Goal: Communication & Community: Answer question/provide support

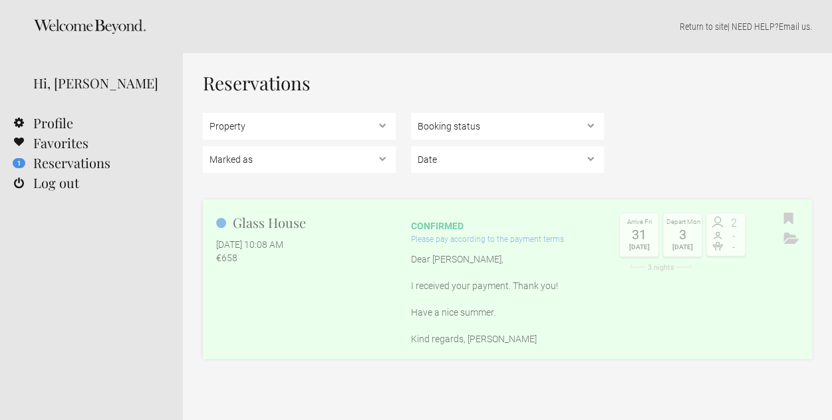
click at [475, 240] on div "Please pay according to the payment terms" at bounding box center [507, 239] width 193 height 13
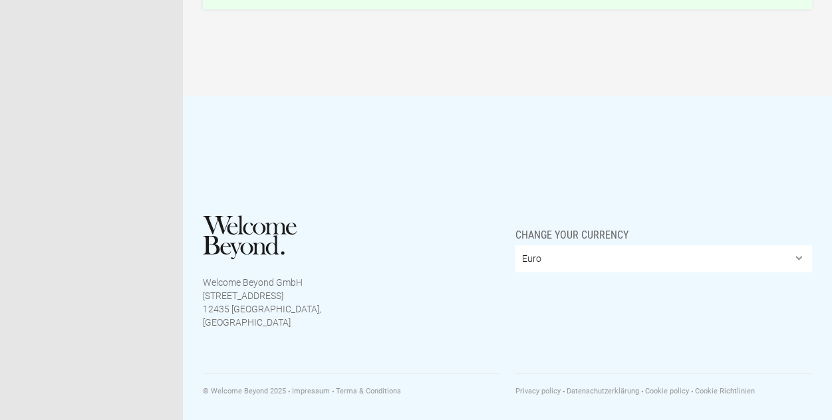
scroll to position [349, 0]
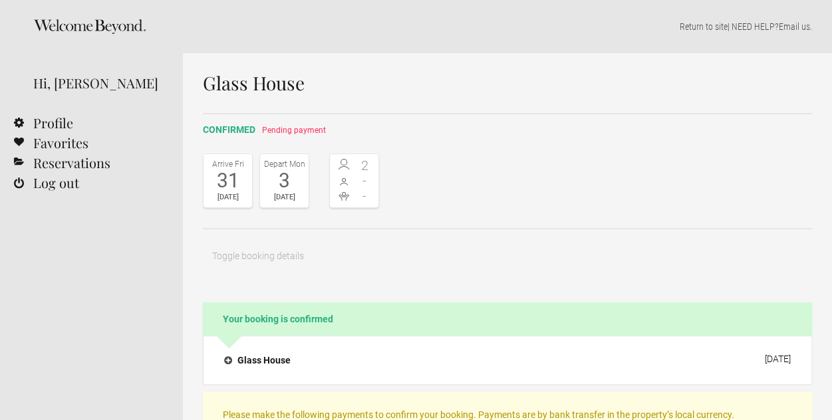
click at [275, 128] on span "Pending payment" at bounding box center [294, 130] width 64 height 9
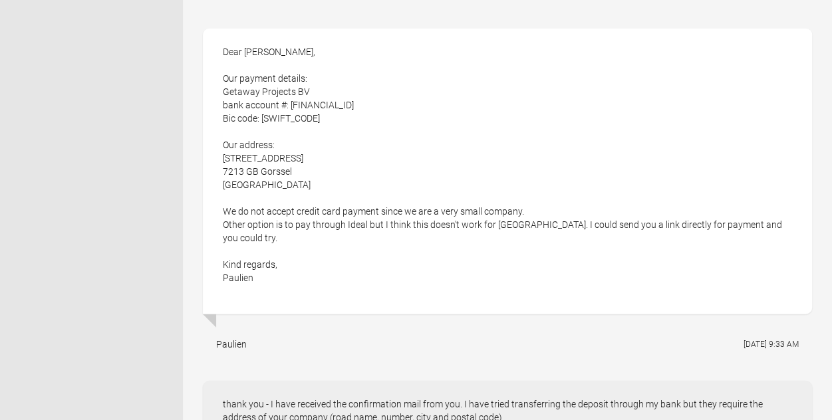
scroll to position [1557, 0]
drag, startPoint x: 285, startPoint y: 159, endPoint x: 218, endPoint y: 156, distance: 66.6
click at [218, 156] on div "Dear [PERSON_NAME], Our payment details: Getaway Projects BV bank account #: [F…" at bounding box center [507, 172] width 609 height 286
copy div "[STREET_ADDRESS]"
drag, startPoint x: 291, startPoint y: 171, endPoint x: 222, endPoint y: 166, distance: 69.4
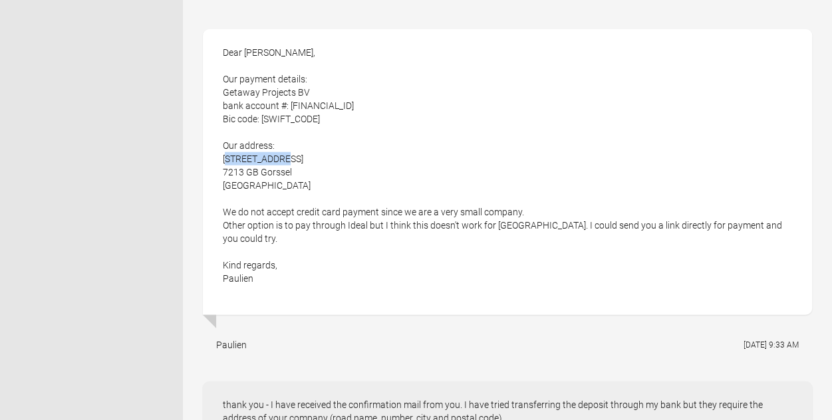
click at [222, 166] on div "Dear [PERSON_NAME], Our payment details: Getaway Projects BV bank account #: [F…" at bounding box center [507, 172] width 609 height 286
copy div "7213 GB Gorssel"
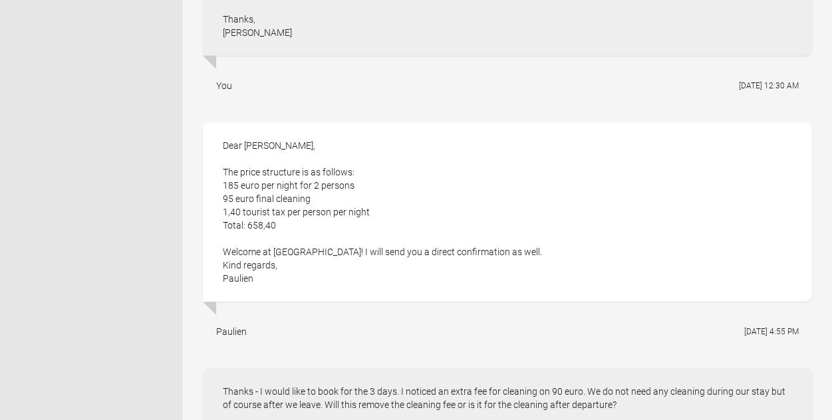
scroll to position [2009, 0]
drag, startPoint x: 261, startPoint y: 265, endPoint x: 221, endPoint y: 265, distance: 40.6
click at [221, 265] on div "Dear [PERSON_NAME], The price structure is as follows: 185 euro per night for 2…" at bounding box center [507, 213] width 609 height 180
copy div "Paulien"
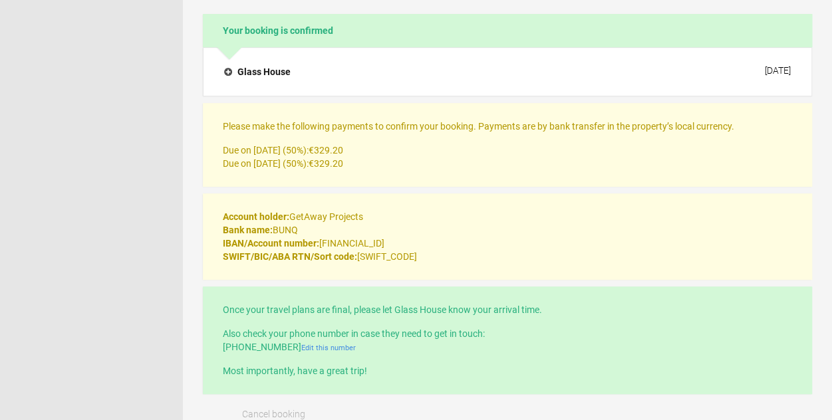
scroll to position [287, 0]
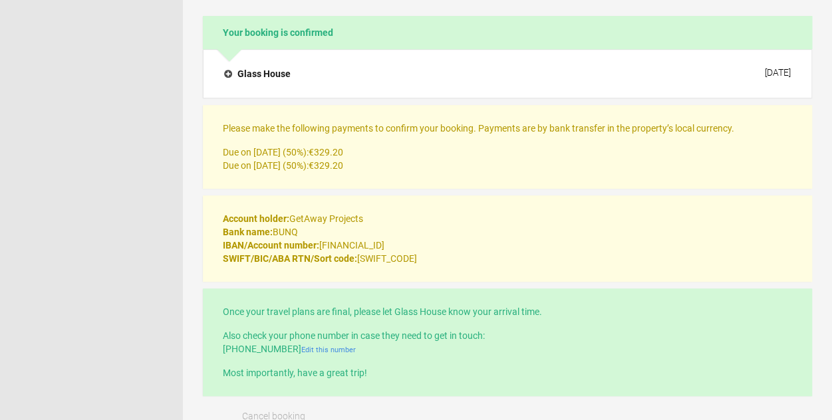
drag, startPoint x: 368, startPoint y: 219, endPoint x: 293, endPoint y: 218, distance: 75.2
click at [293, 218] on p "Account holder: GetAway Projects Bank name: BUNQ IBAN/Account number: [FINANCIA…" at bounding box center [507, 238] width 569 height 53
copy p "GetAway Projects"
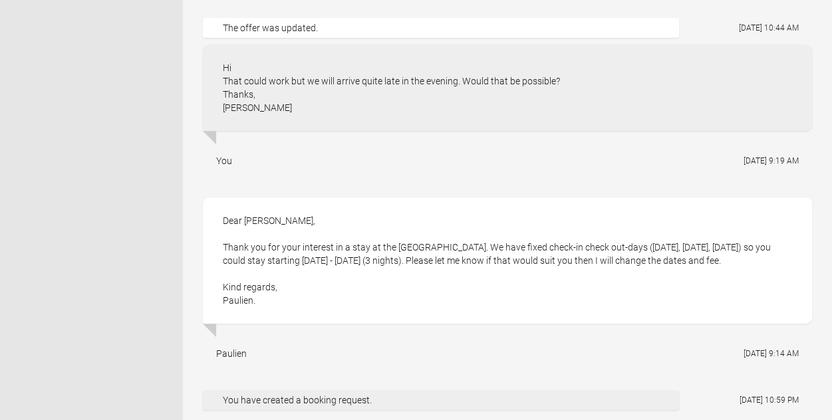
scroll to position [2742, 0]
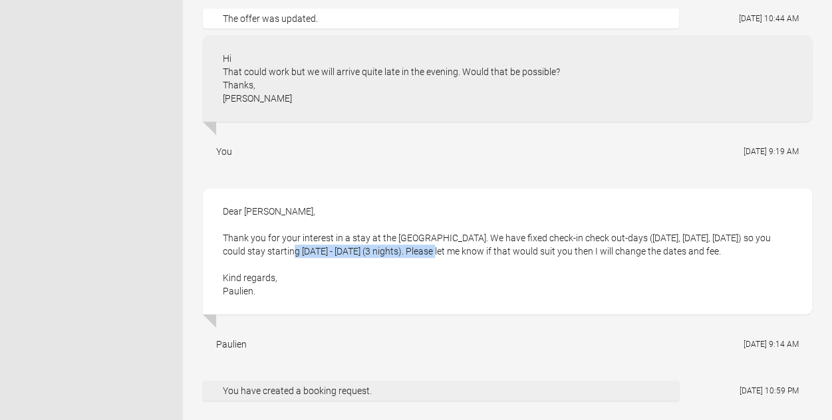
drag, startPoint x: 440, startPoint y: 235, endPoint x: 275, endPoint y: 233, distance: 164.3
click at [275, 233] on div "Dear [PERSON_NAME], Thank you for your interest in a stay at the glass house. W…" at bounding box center [507, 251] width 609 height 126
copy div "[DATE] - [DATE]"
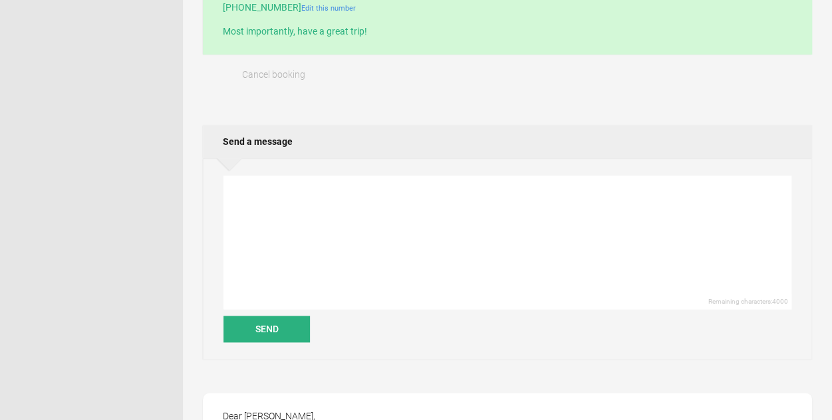
scroll to position [628, 0]
click at [323, 194] on textarea at bounding box center [507, 243] width 568 height 134
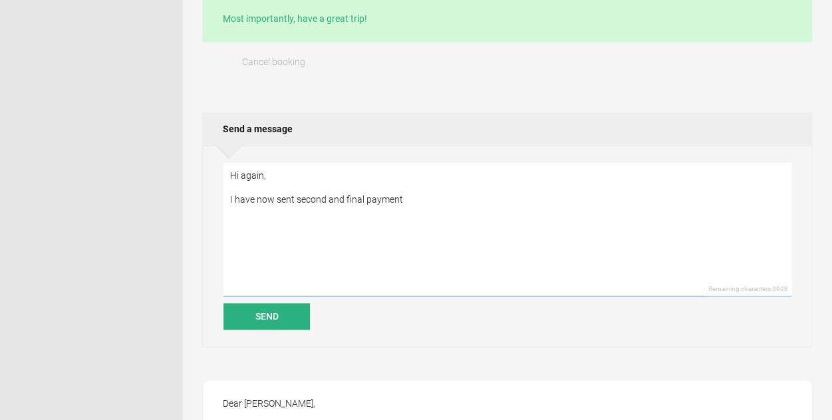
scroll to position [642, 0]
click at [297, 194] on textarea "Hi again, I have now sent second and final payment" at bounding box center [507, 229] width 568 height 134
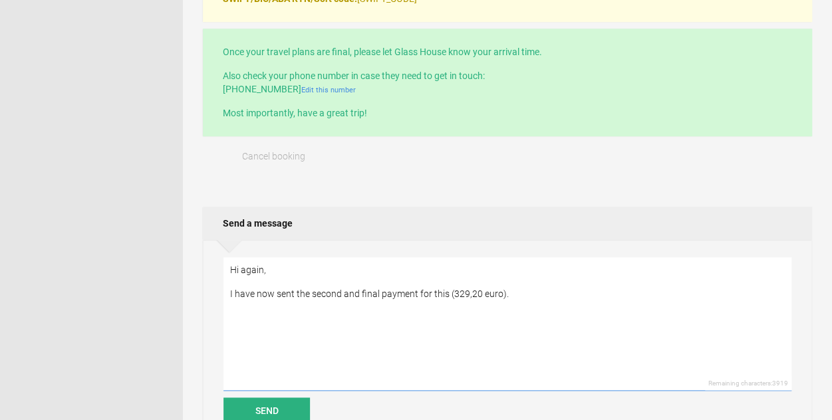
scroll to position [551, 0]
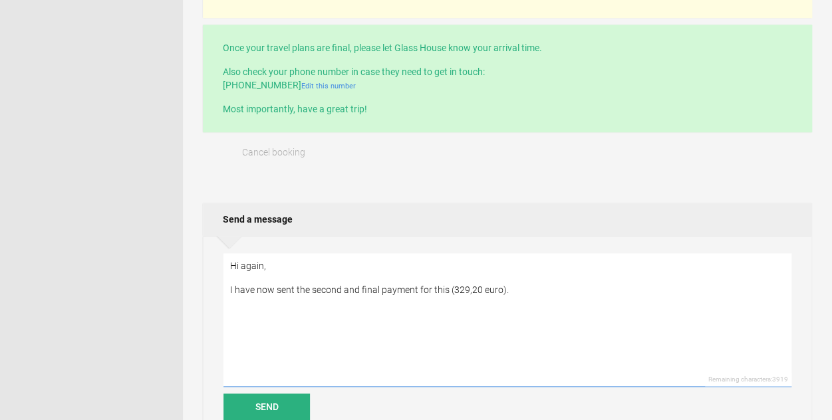
click at [450, 291] on textarea "Hi again, I have now sent the second and final payment for this (329,20 euro)." at bounding box center [507, 320] width 568 height 134
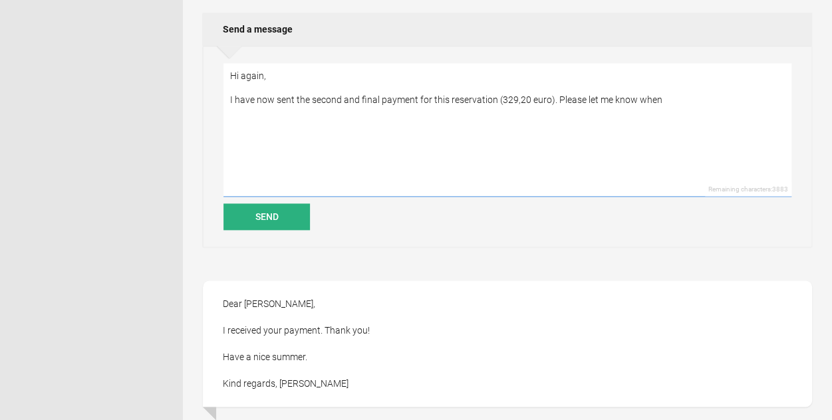
scroll to position [736, 0]
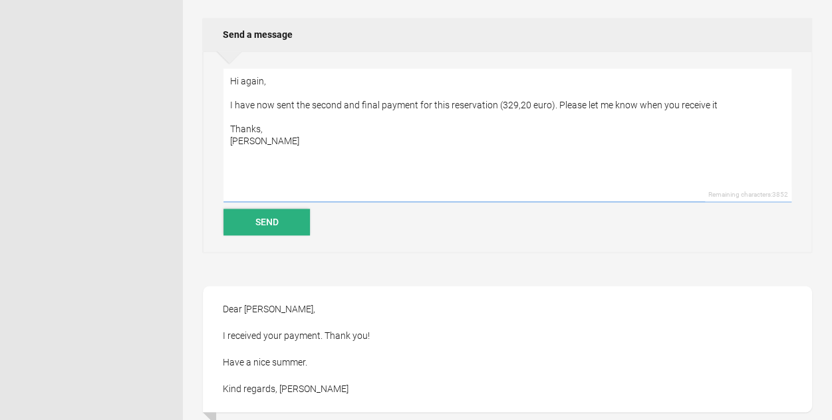
type textarea "Hi again, I have now sent the second and final payment for this reservation (32…"
click at [276, 215] on button "Send" at bounding box center [266, 222] width 86 height 27
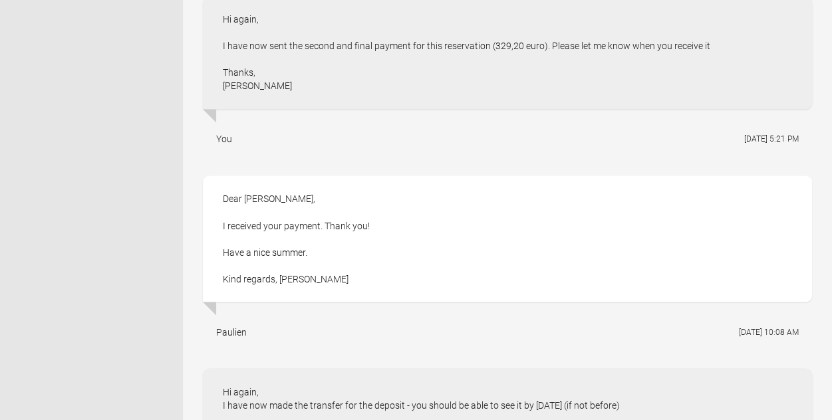
scroll to position [1031, 0]
